Goal: Information Seeking & Learning: Learn about a topic

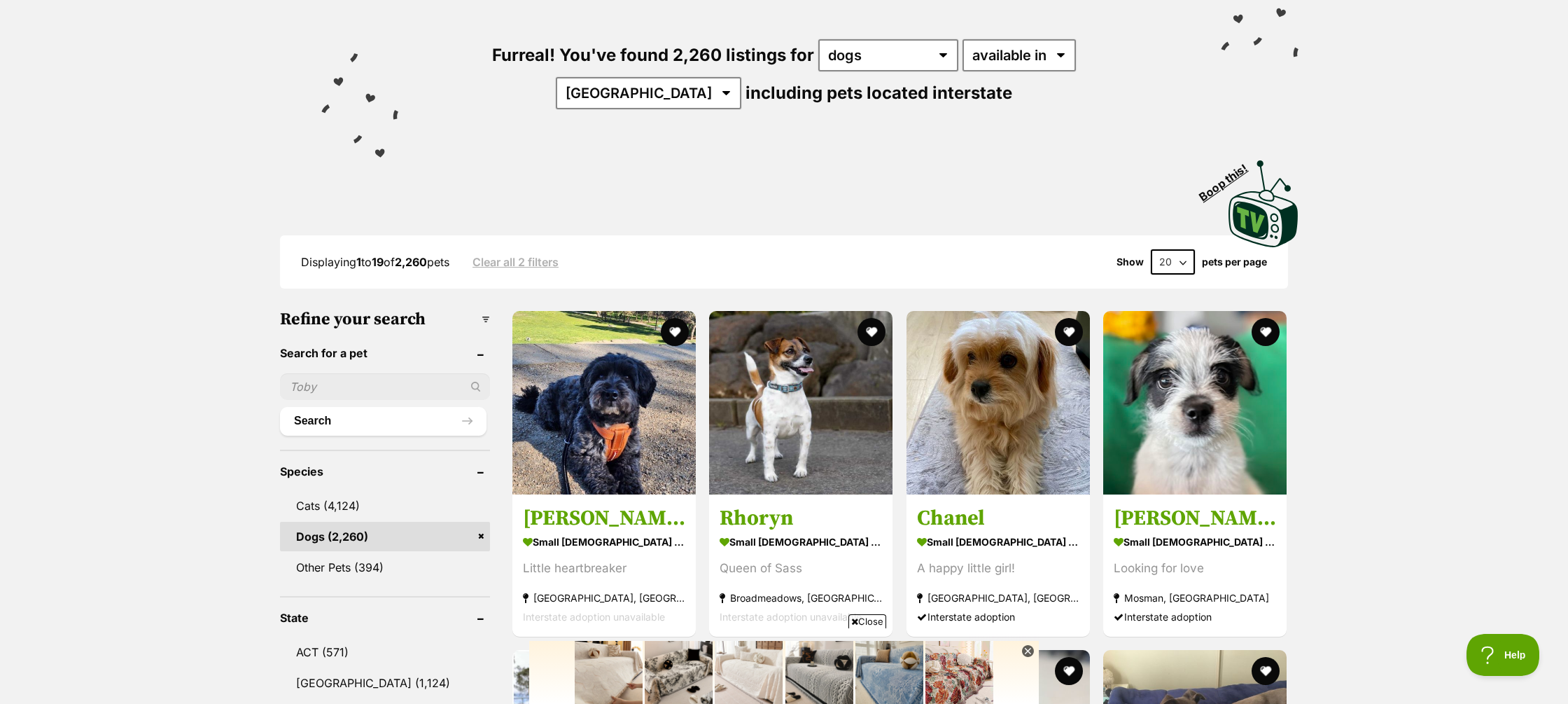
scroll to position [144, 0]
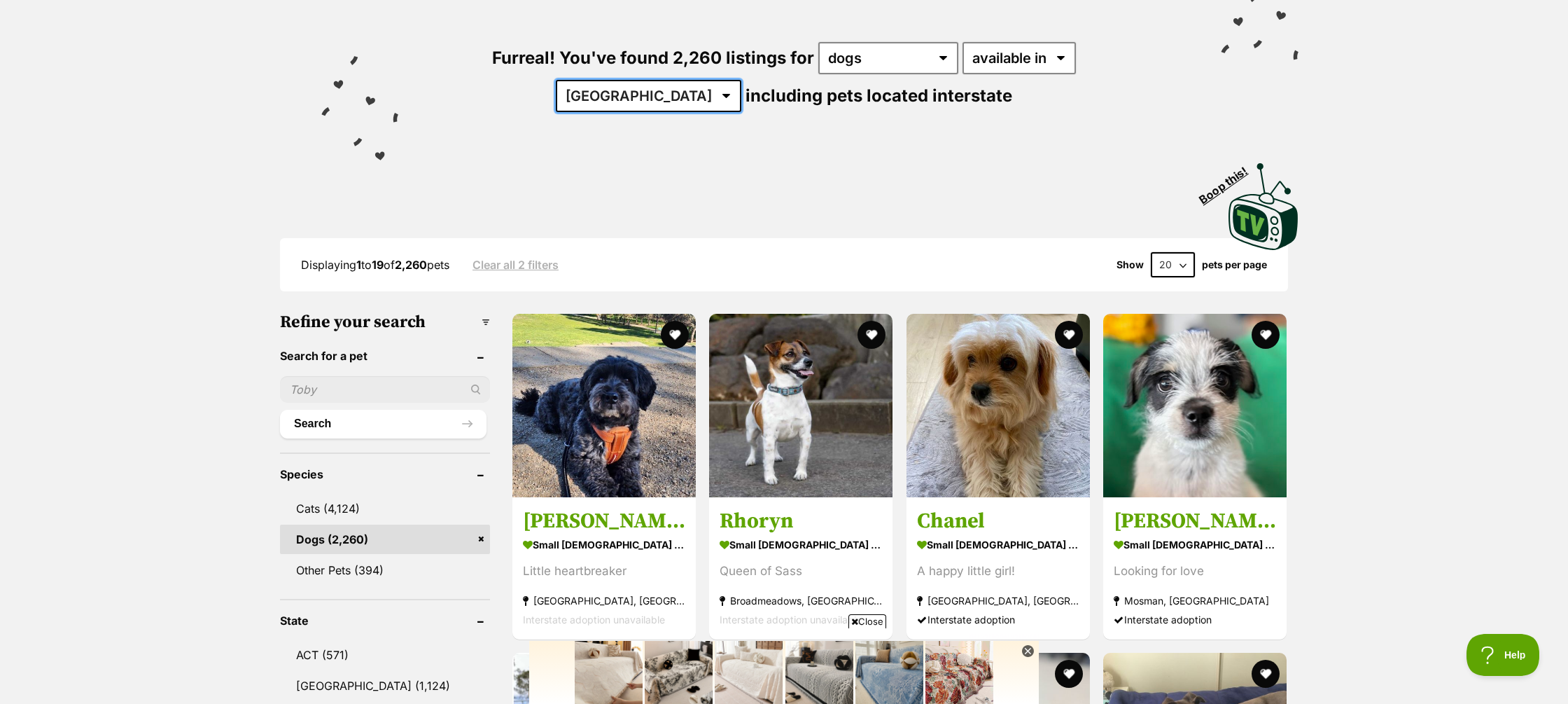
click at [741, 80] on select "Australia ACT NSW NT QLD SA TAS VIC WA" at bounding box center [648, 96] width 185 height 32
select select "WA"
click at [741, 80] on select "Australia ACT NSW NT QLD SA TAS VIC WA" at bounding box center [648, 96] width 185 height 32
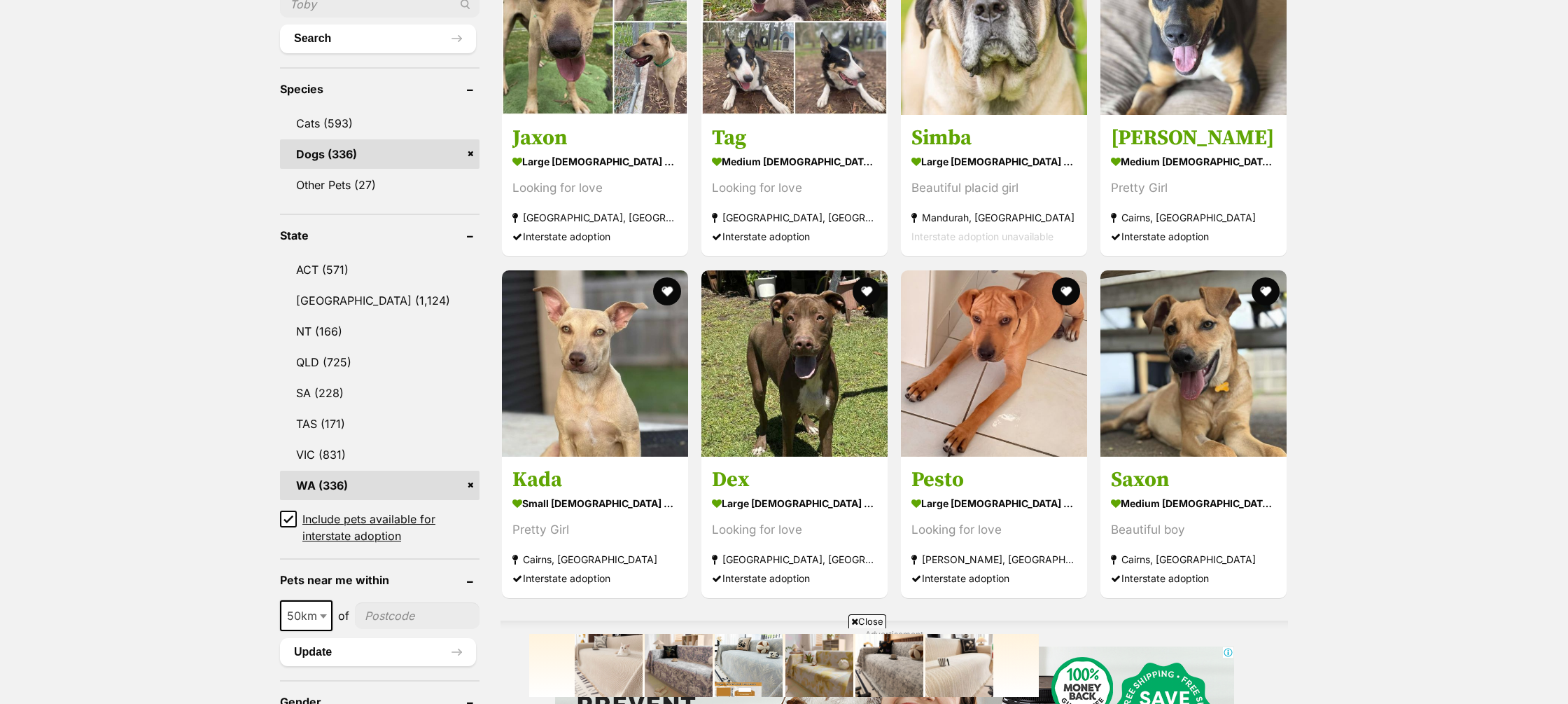
scroll to position [535, 0]
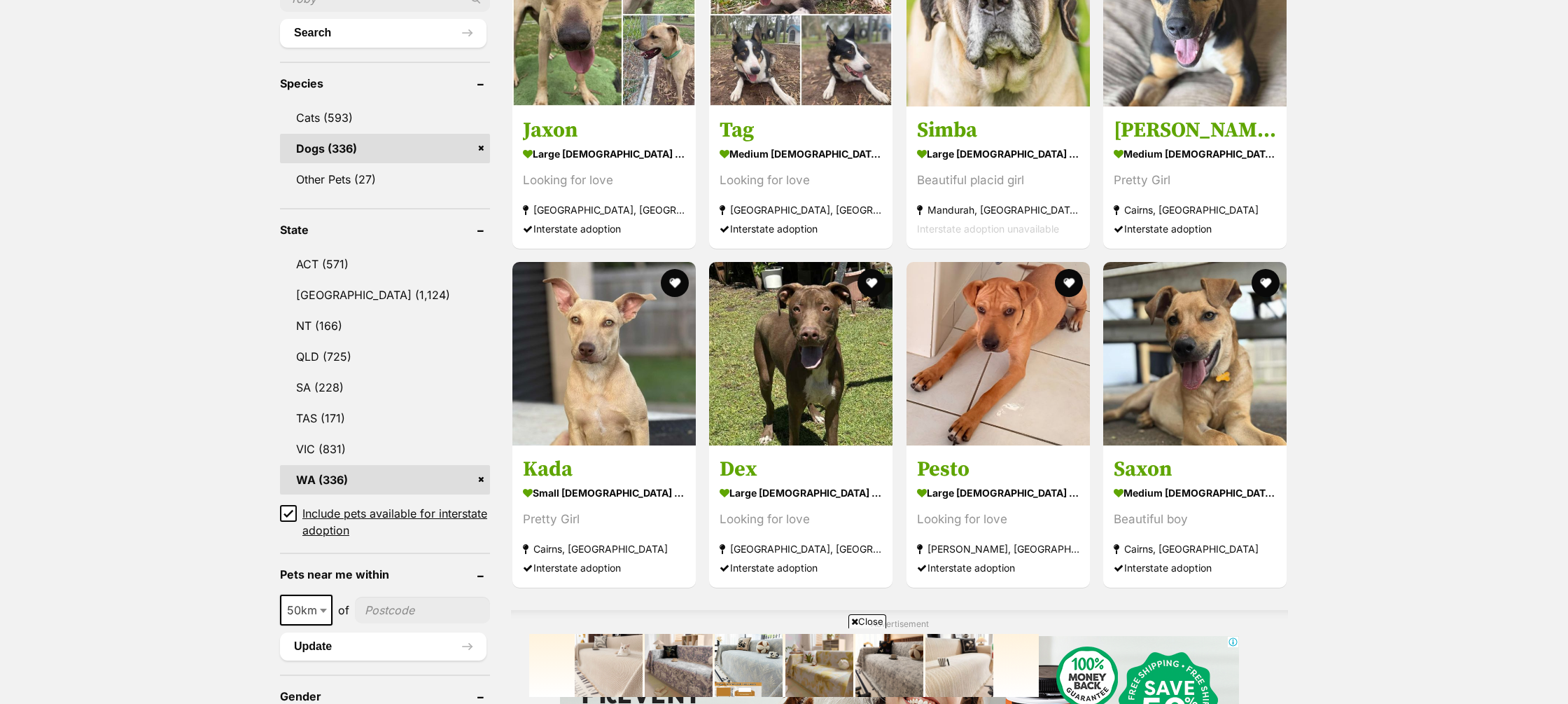
click at [288, 508] on icon at bounding box center [288, 512] width 10 height 10
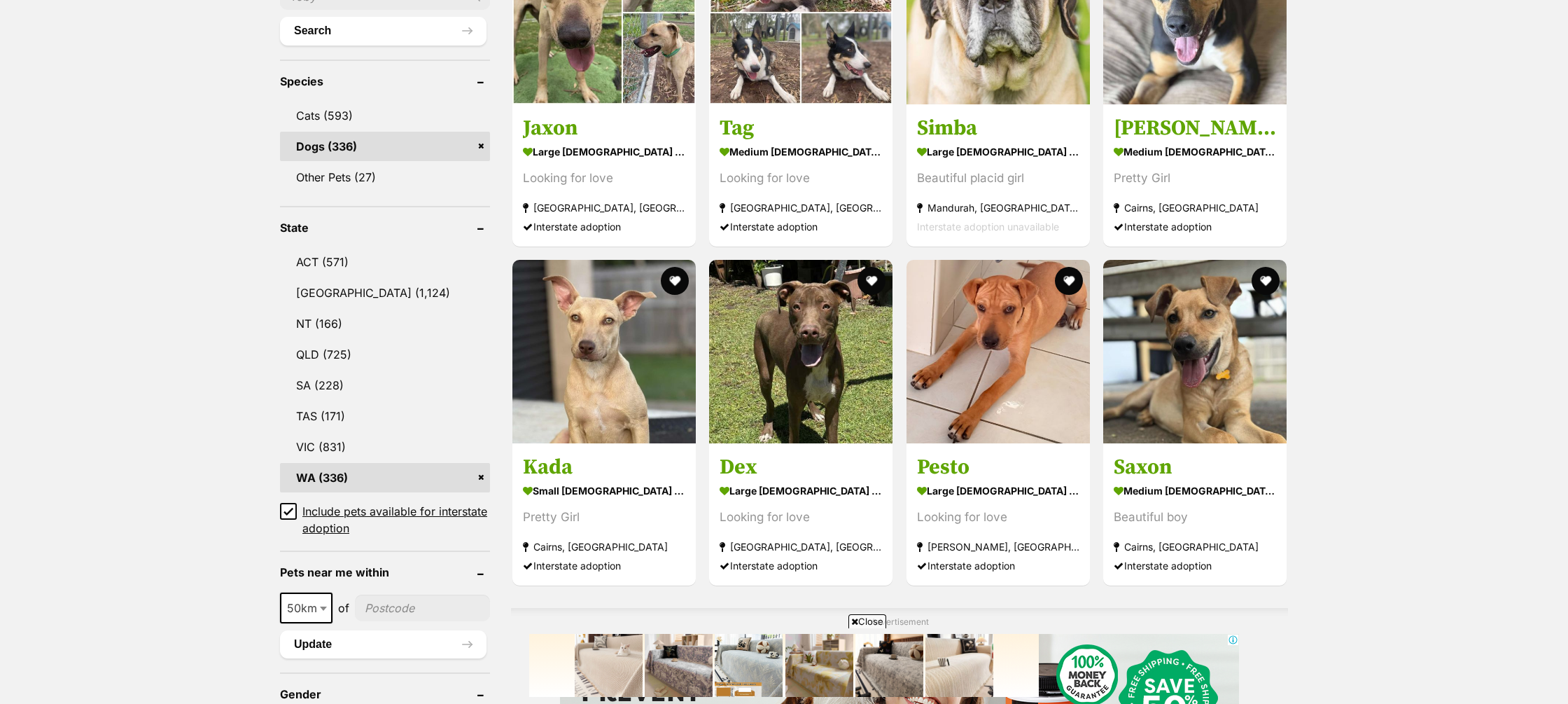
scroll to position [538, 0]
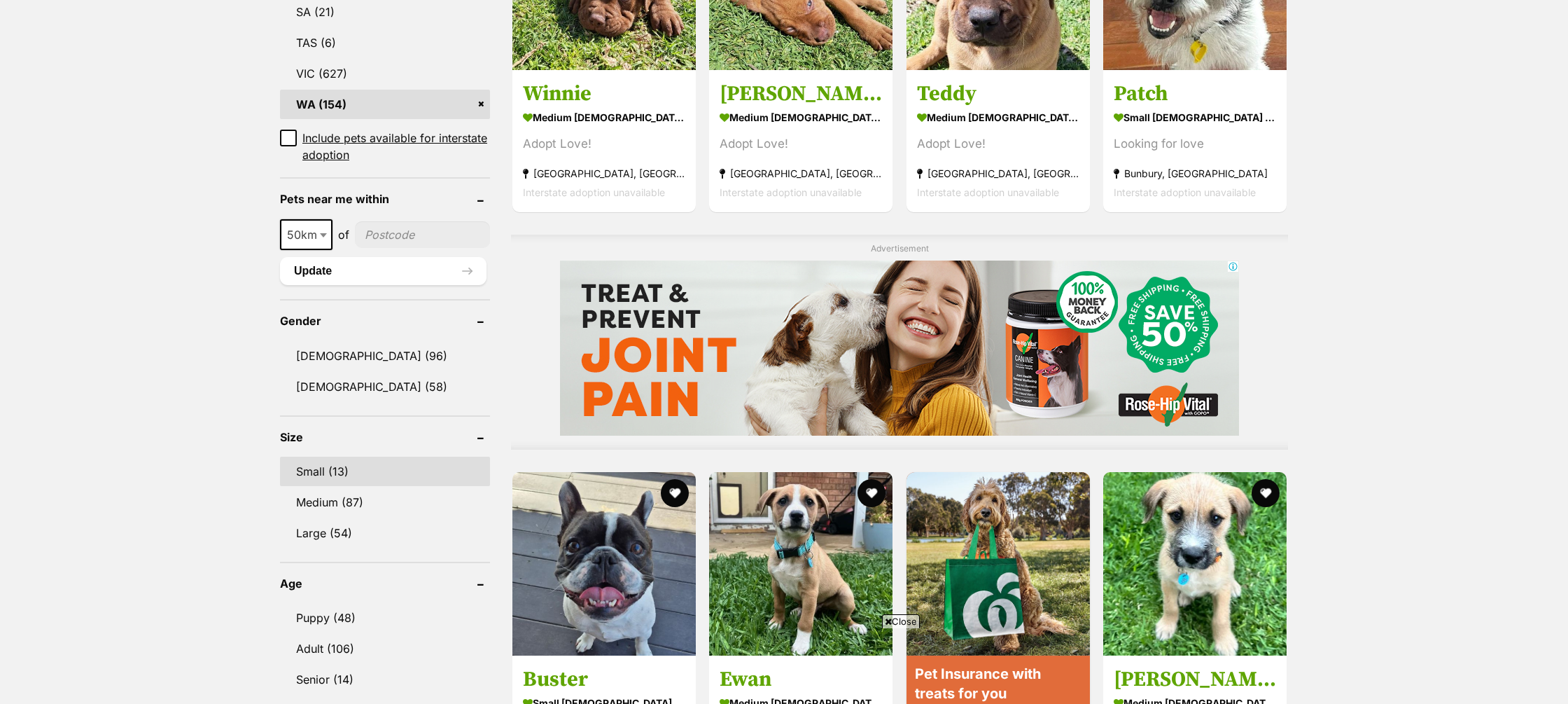
click at [327, 472] on link "Small (13)" at bounding box center [385, 471] width 210 height 29
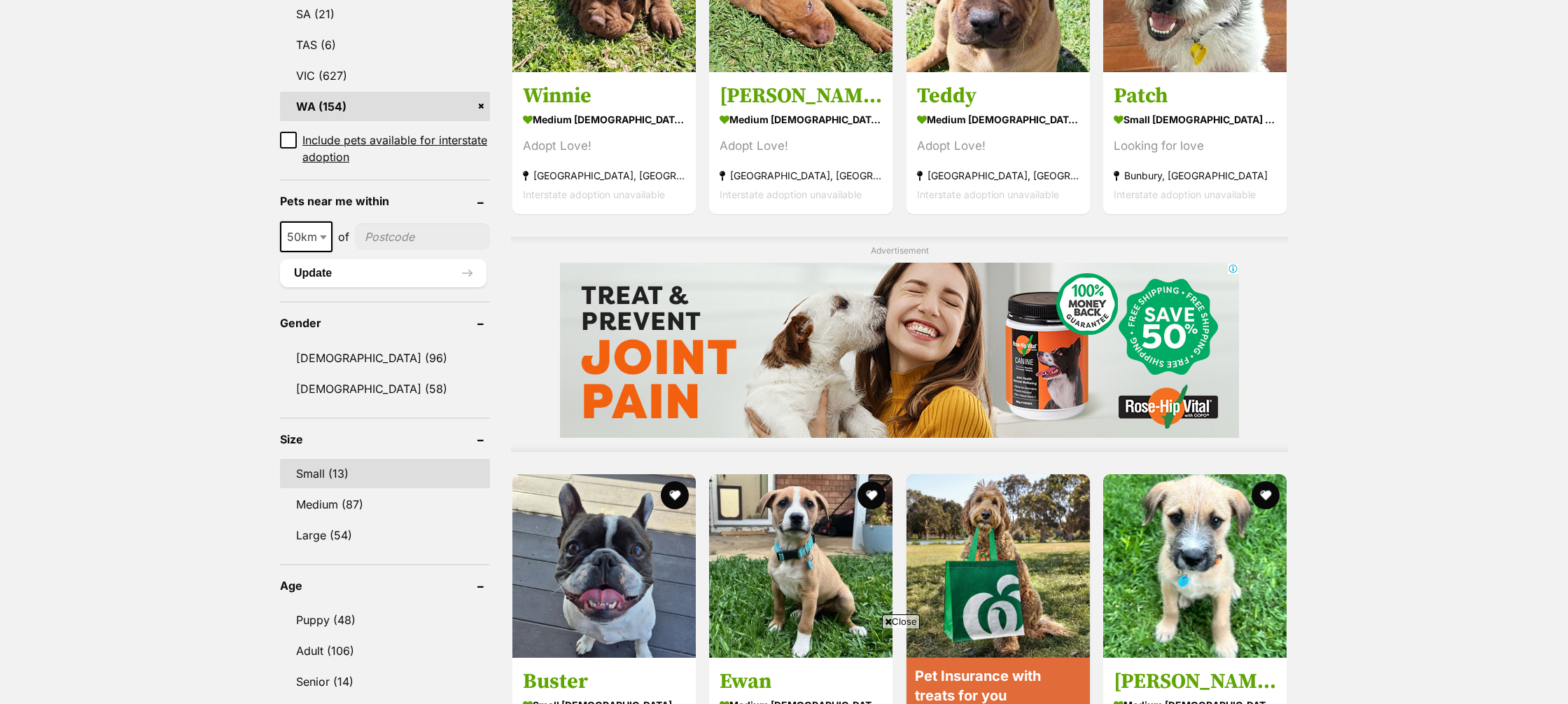
scroll to position [871, 0]
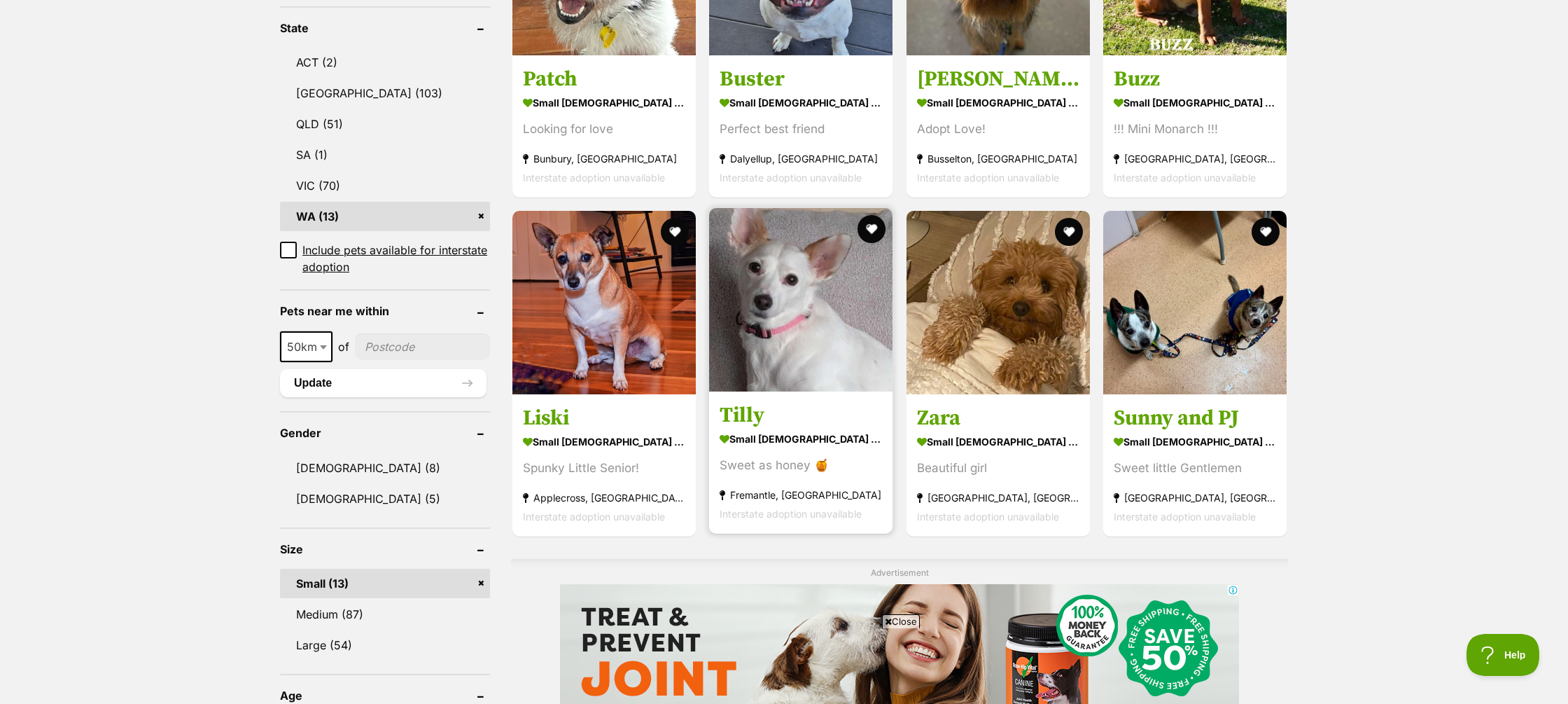
scroll to position [669, 0]
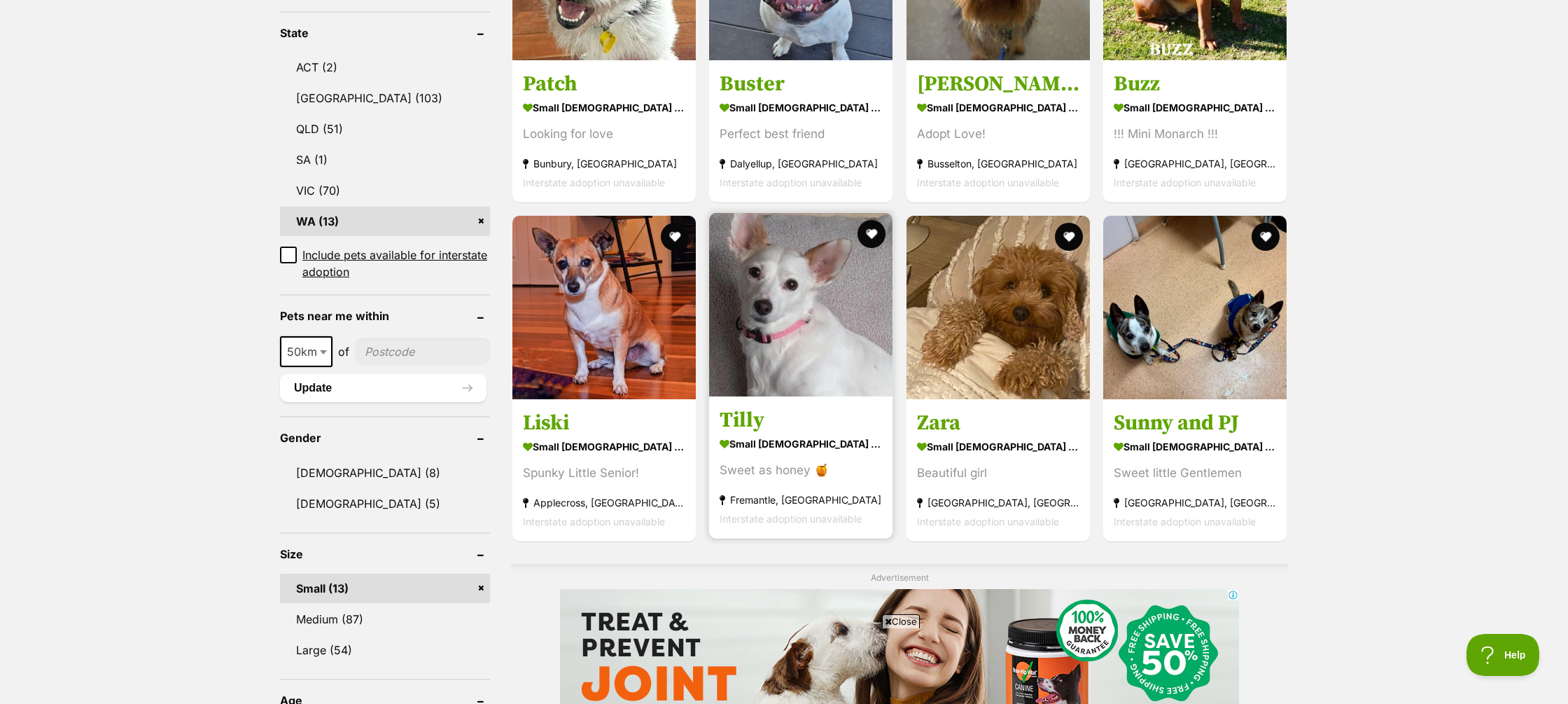
click at [749, 407] on h3 "Tilly" at bounding box center [800, 420] width 162 height 27
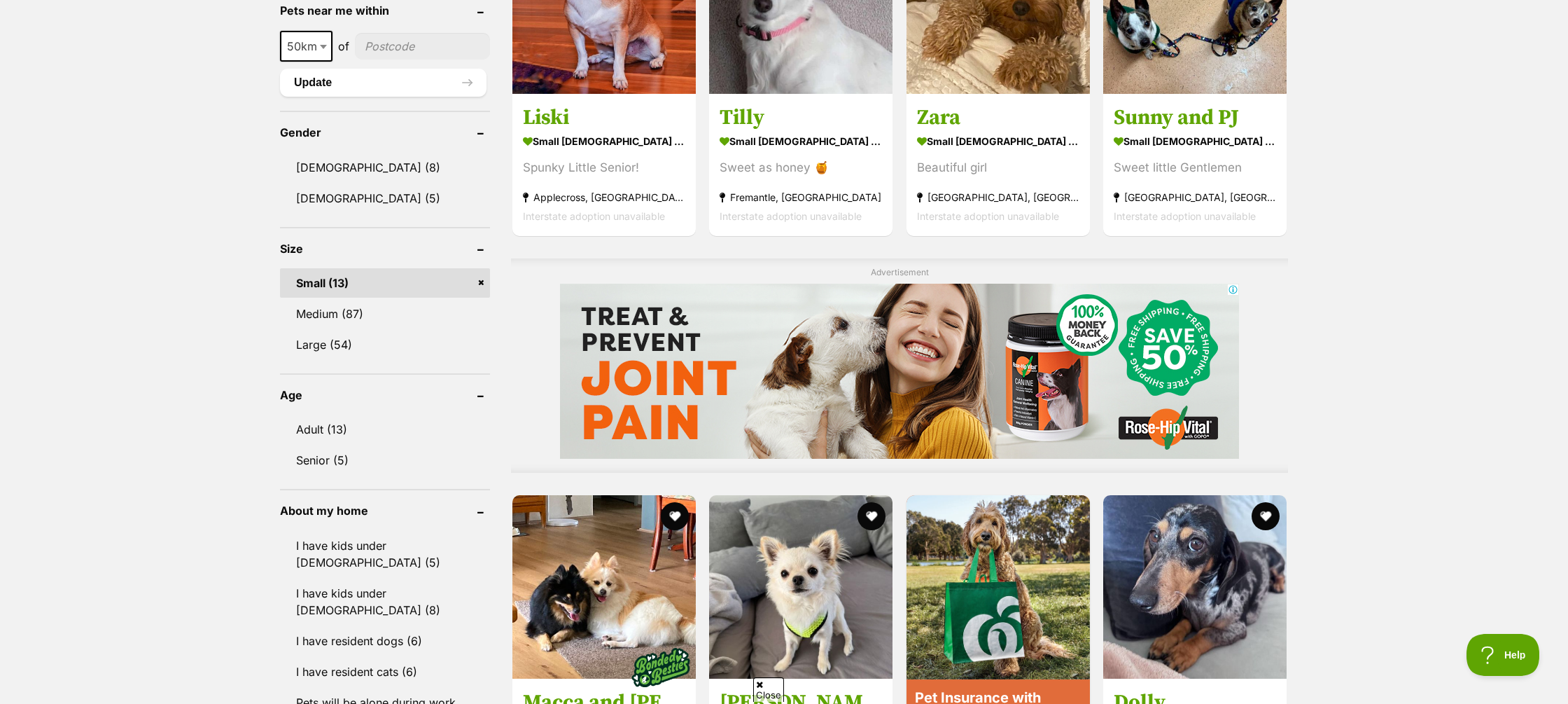
scroll to position [0, 0]
click at [483, 268] on link "Small (13)" at bounding box center [385, 282] width 210 height 29
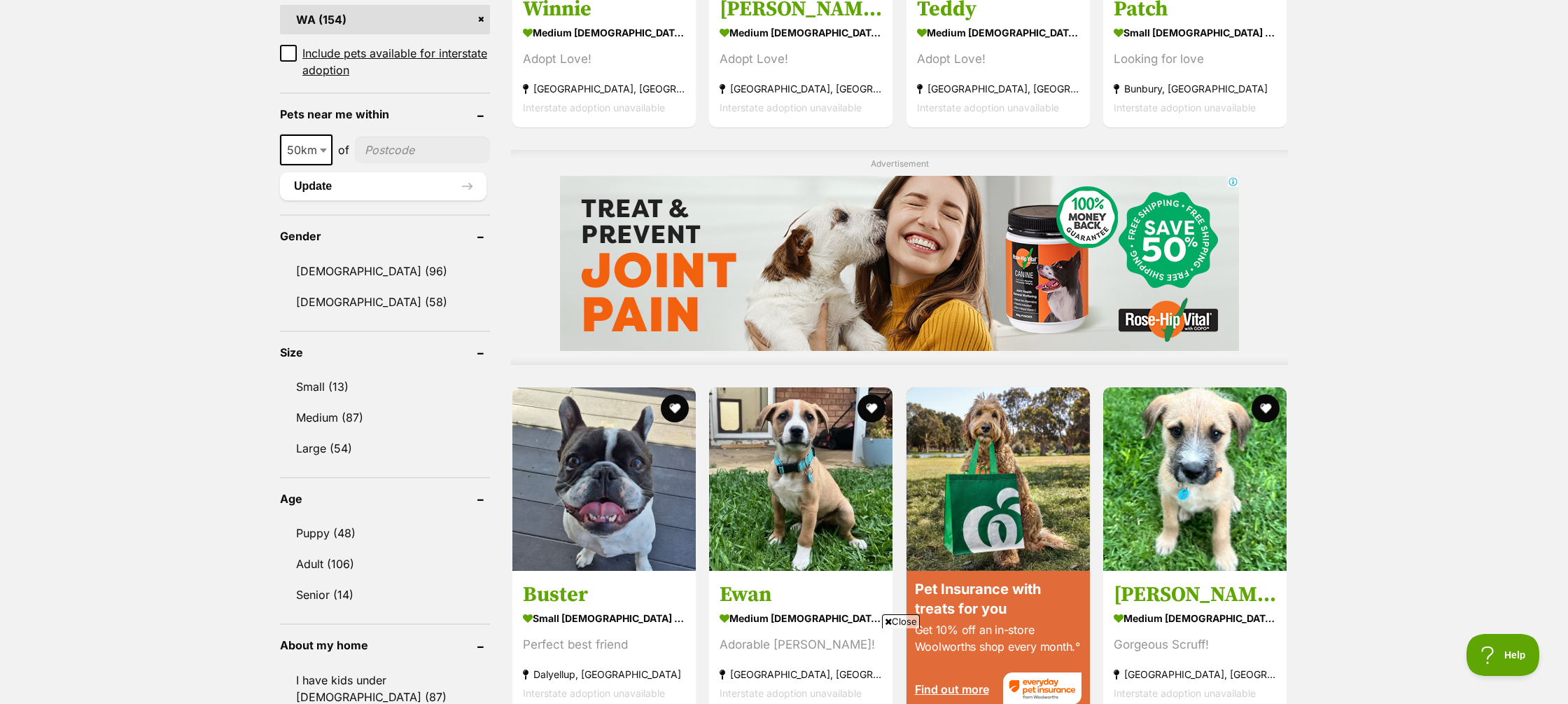
scroll to position [962, 0]
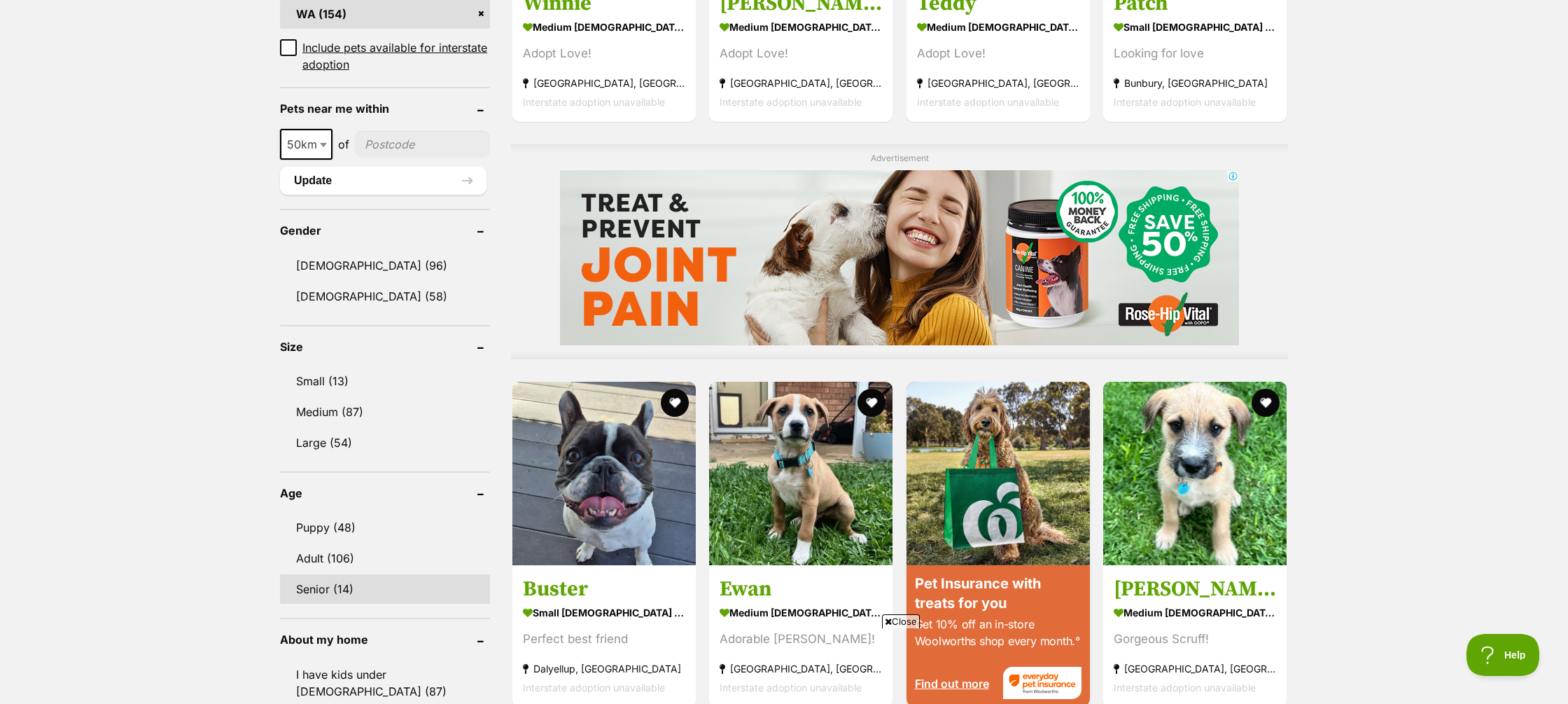
click at [339, 588] on link "Senior (14)" at bounding box center [385, 589] width 210 height 29
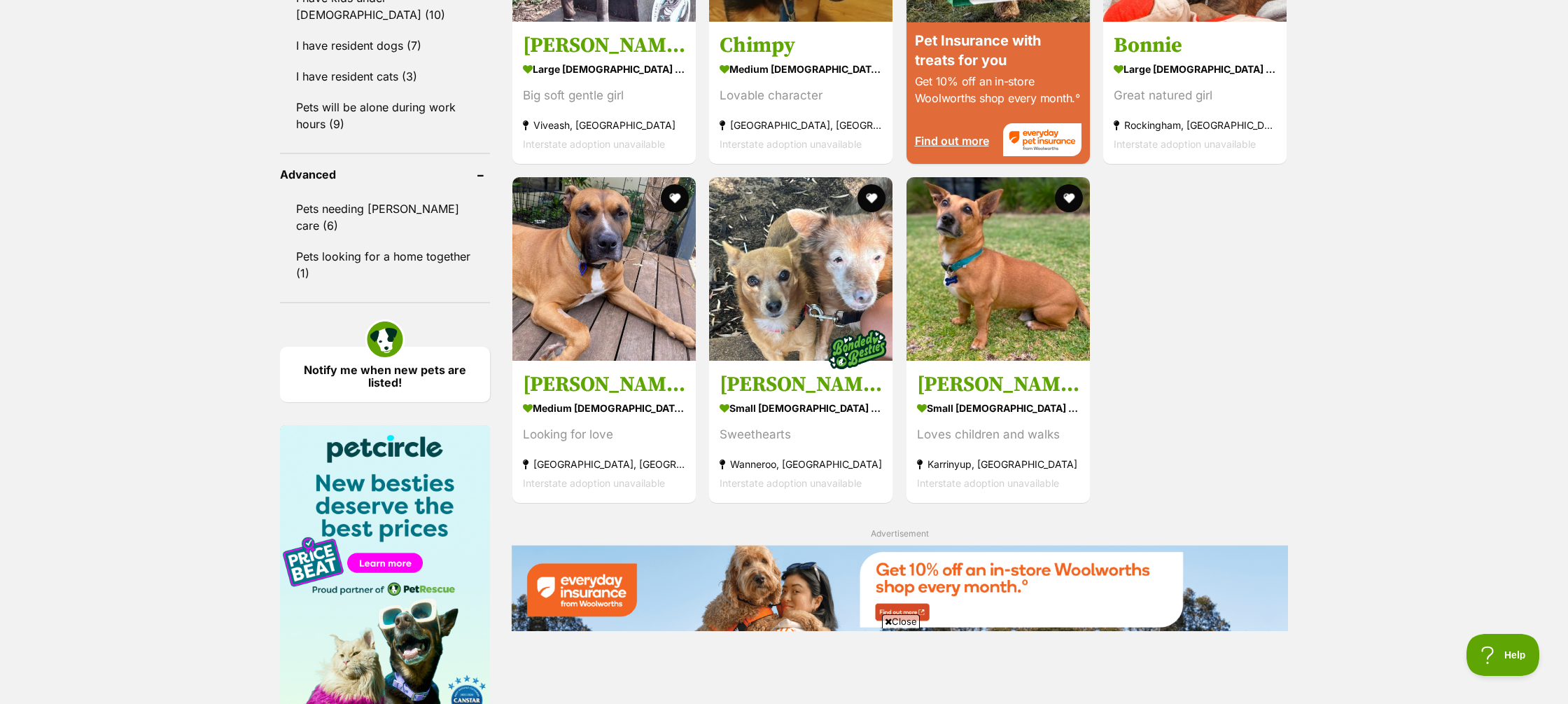
scroll to position [1638, 0]
